Goal: Check status: Check status

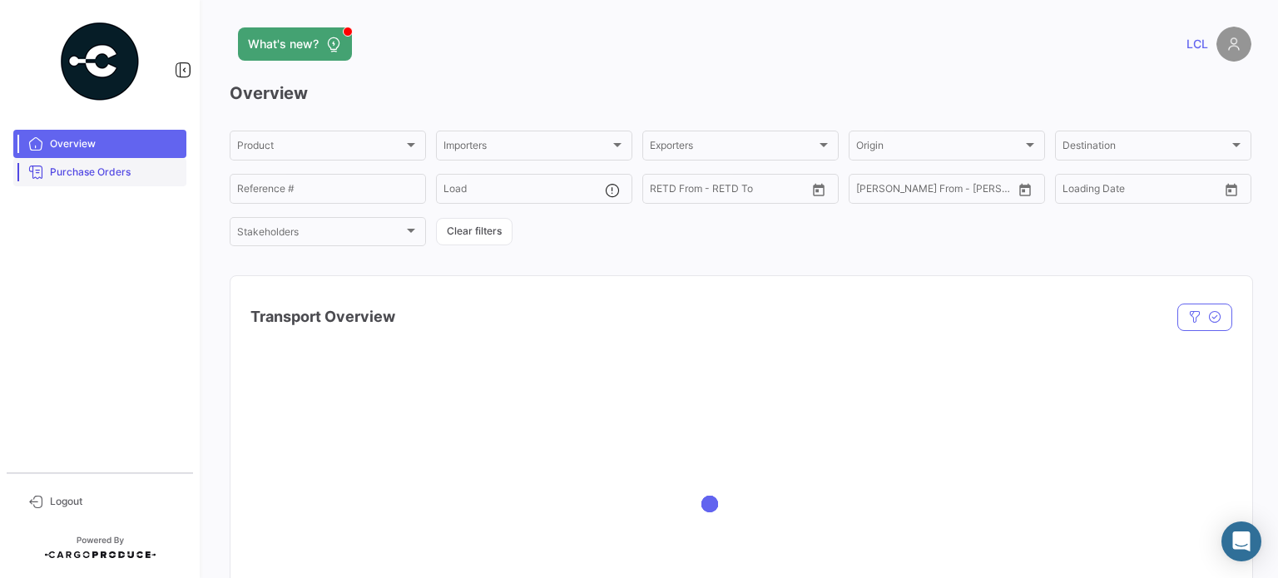
click at [87, 168] on span "Purchase Orders" at bounding box center [115, 172] width 130 height 15
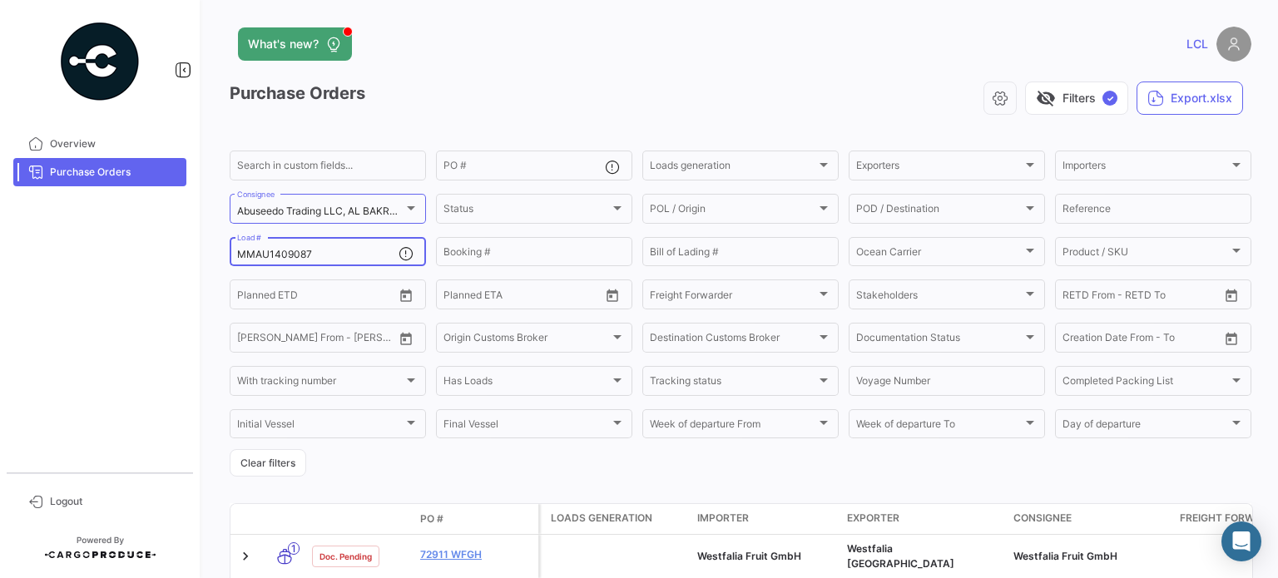
click at [276, 252] on input "MMAU1409087" at bounding box center [317, 255] width 161 height 12
paste input "NBU0111271"
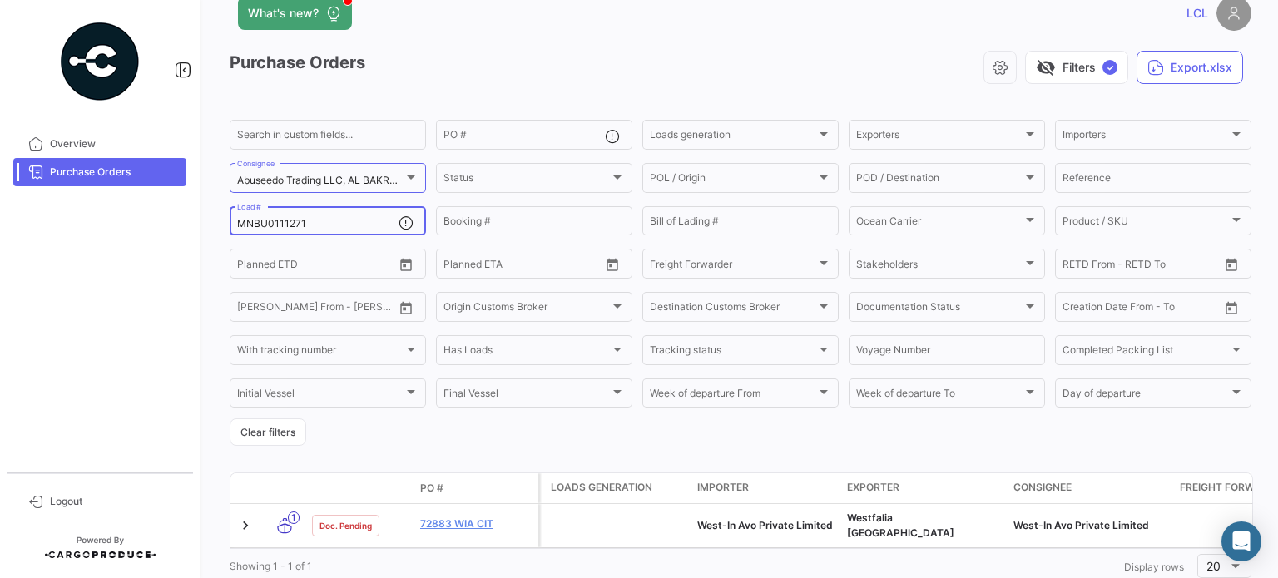
scroll to position [83, 0]
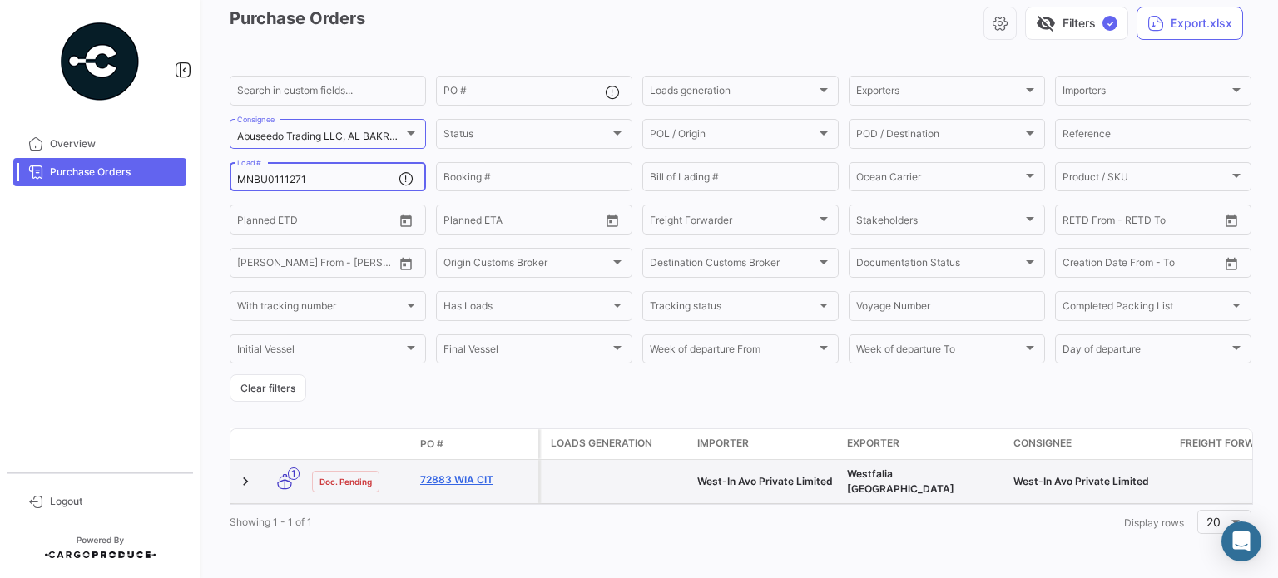
type input "MNBU0111271"
click at [476, 473] on link "72883 WIA CIT" at bounding box center [476, 480] width 112 height 15
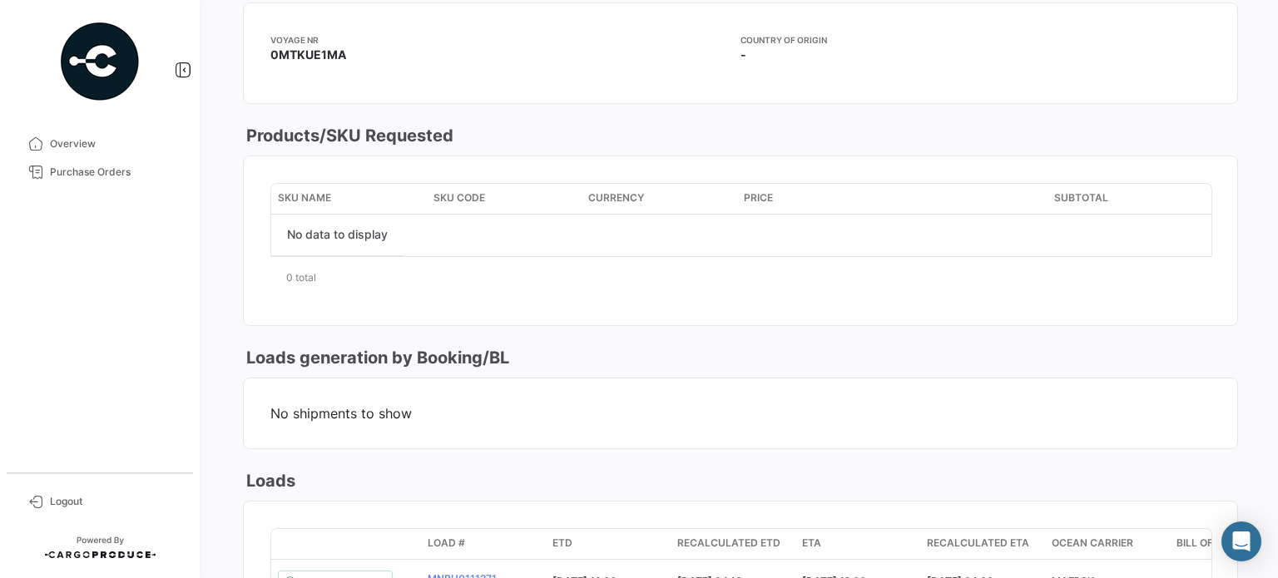
scroll to position [156, 0]
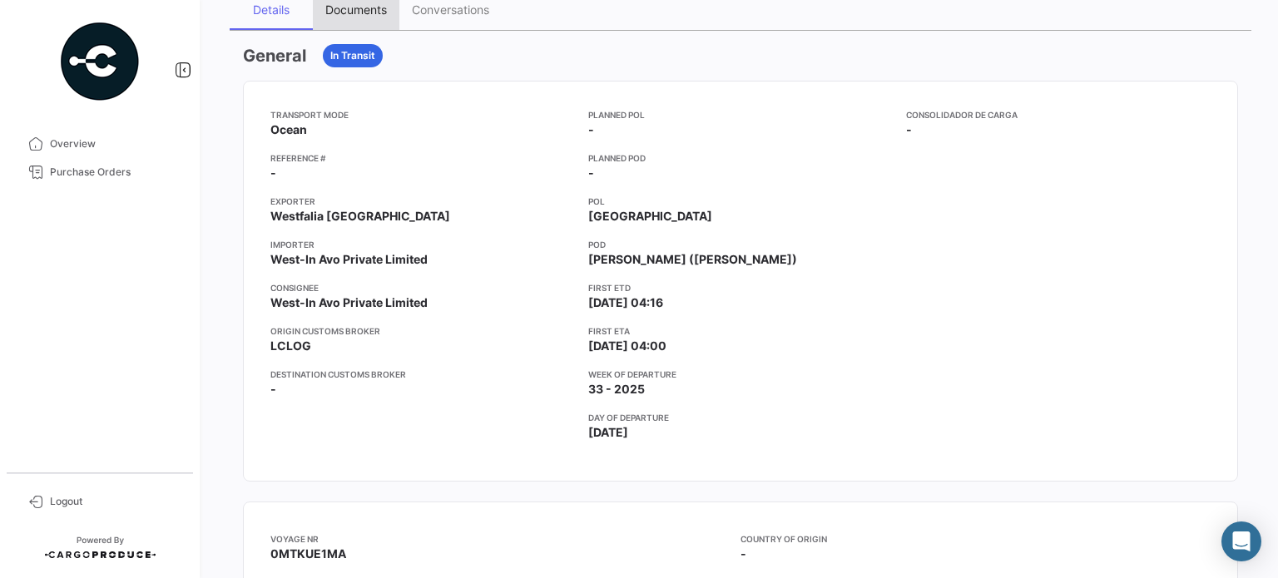
click at [345, 4] on div "Documents" at bounding box center [356, 9] width 62 height 14
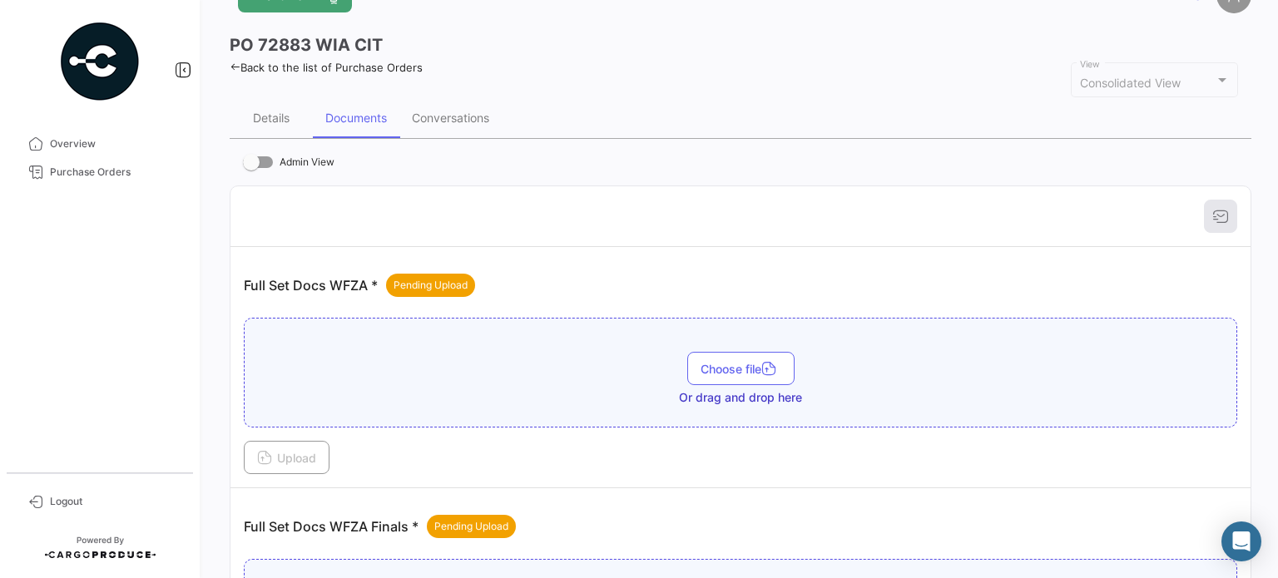
scroll to position [0, 0]
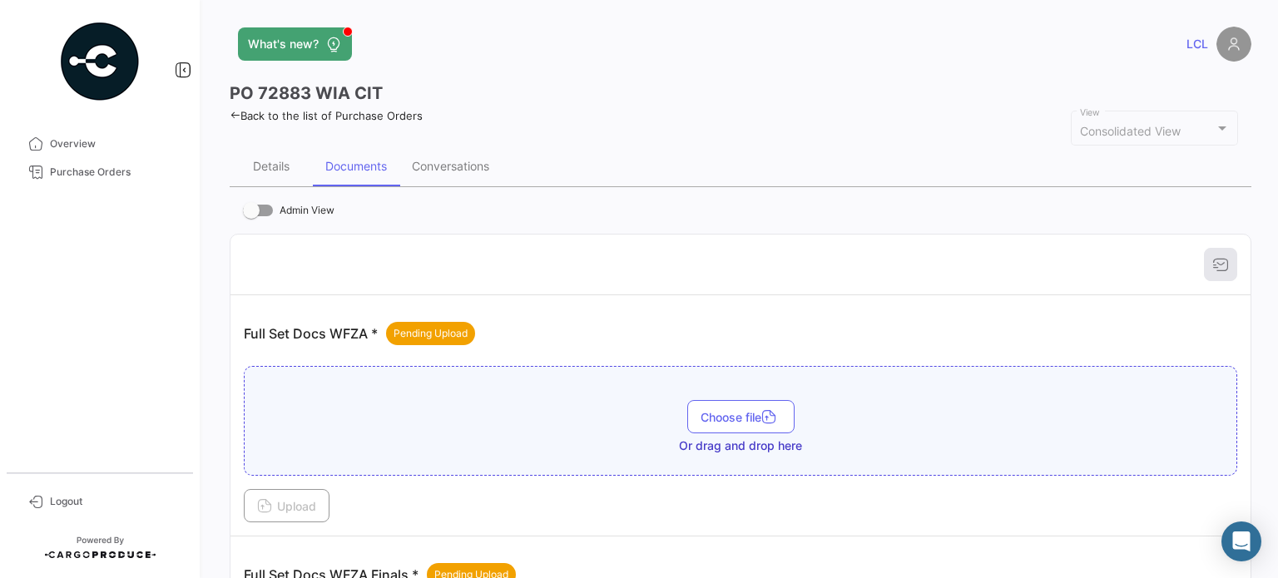
click at [335, 94] on h3 "PO 72883 WIA CIT" at bounding box center [306, 93] width 153 height 23
copy h3 "WIA"
